Goal: Information Seeking & Learning: Learn about a topic

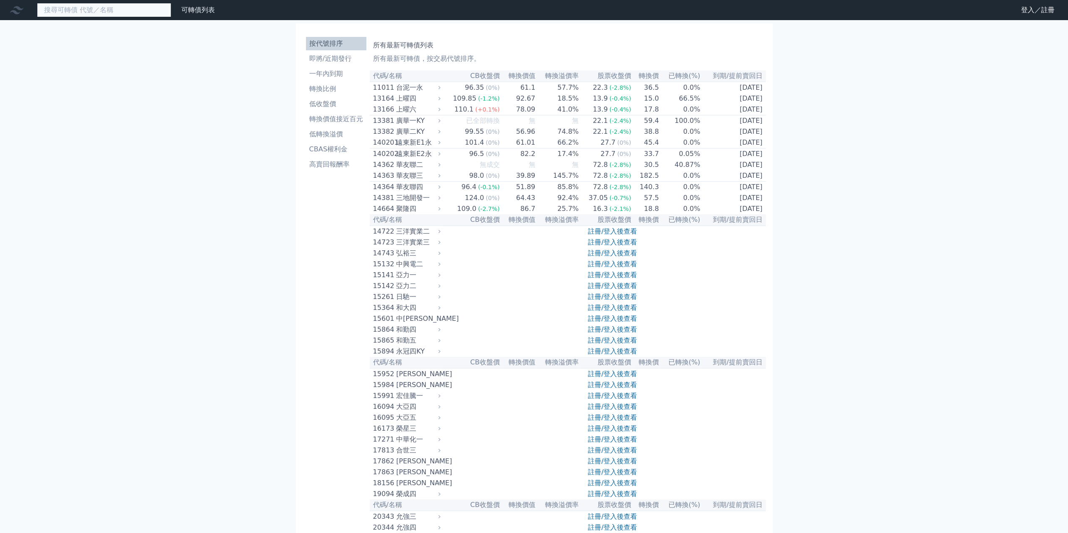
click at [108, 14] on input at bounding box center [104, 10] width 134 height 14
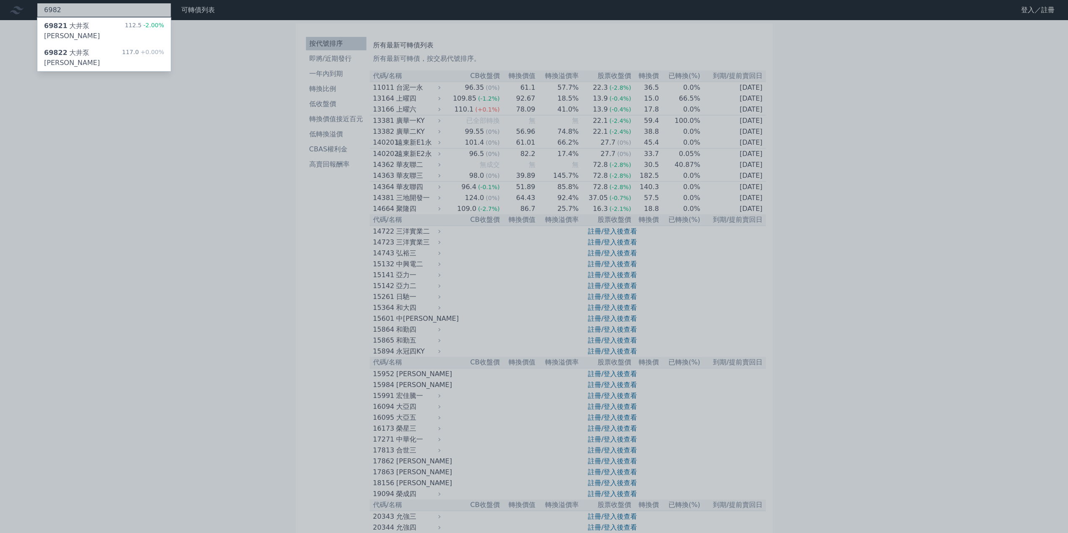
type input "6982"
click at [91, 29] on div "69821 [PERSON_NAME]" at bounding box center [84, 31] width 81 height 20
click at [99, 48] on div "69822 大井泵[PERSON_NAME]" at bounding box center [83, 58] width 78 height 20
